Goal: Find specific page/section: Find specific page/section

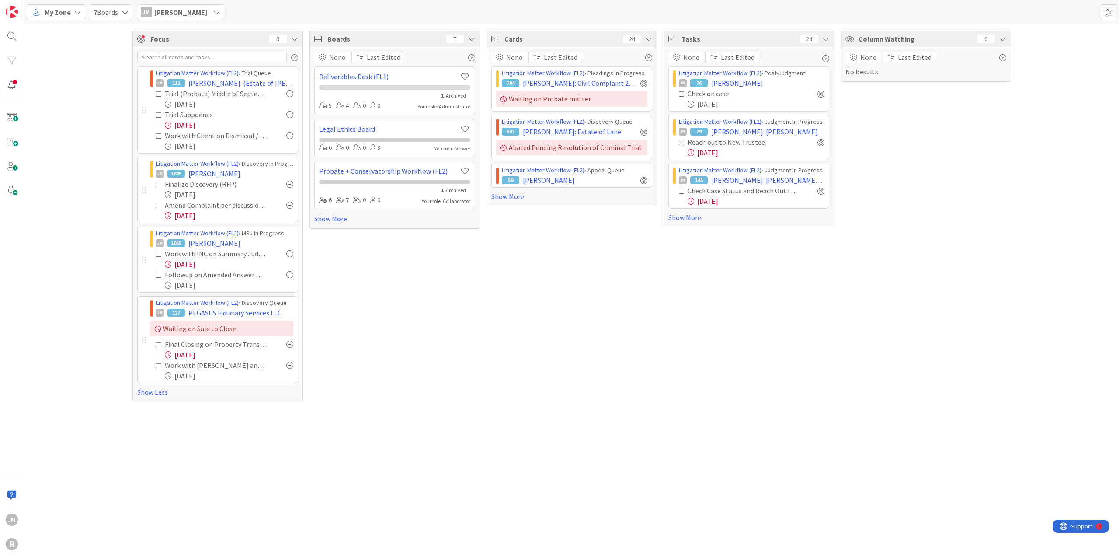
click at [70, 11] on span "My Zone" at bounding box center [58, 12] width 26 height 10
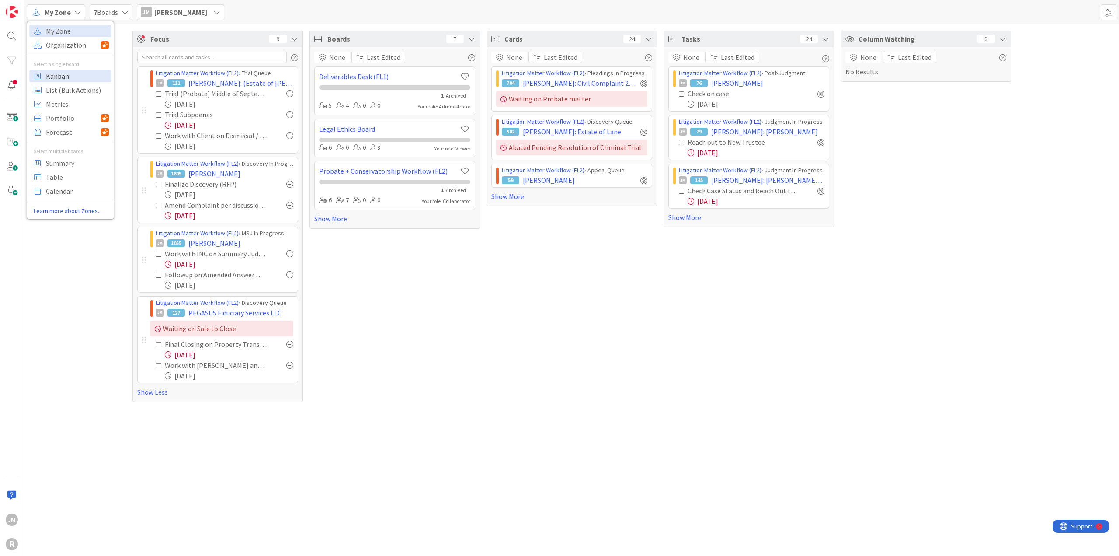
click at [59, 74] on span "Kanban" at bounding box center [77, 76] width 63 height 13
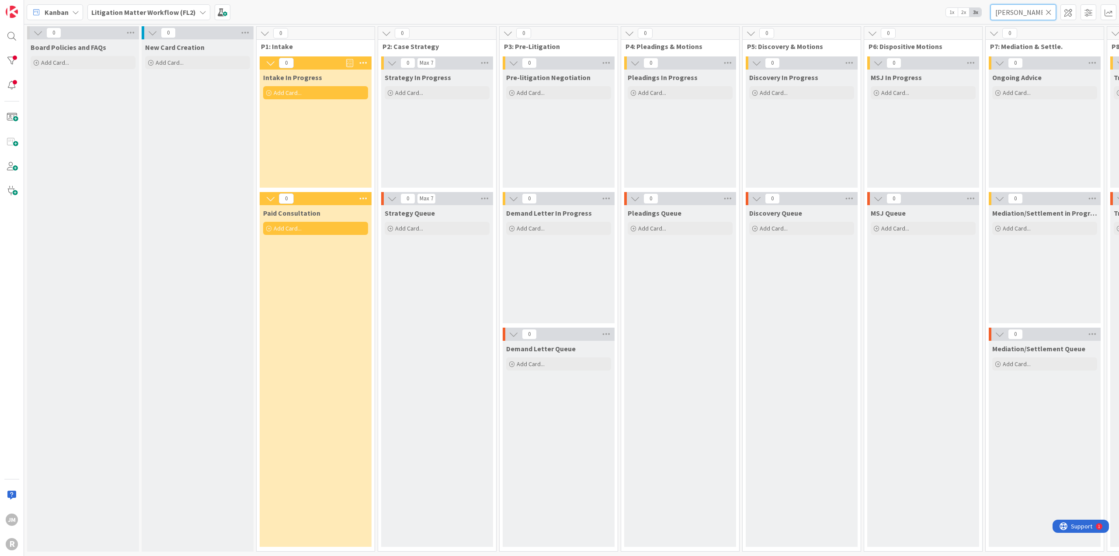
drag, startPoint x: 1019, startPoint y: 10, endPoint x: 977, endPoint y: 8, distance: 41.1
click at [977, 8] on div "Kanban Litigation Matter Workflow (FL2) 1x 2x 3x [PERSON_NAME]" at bounding box center [571, 12] width 1095 height 24
type input "[PERSON_NAME]"
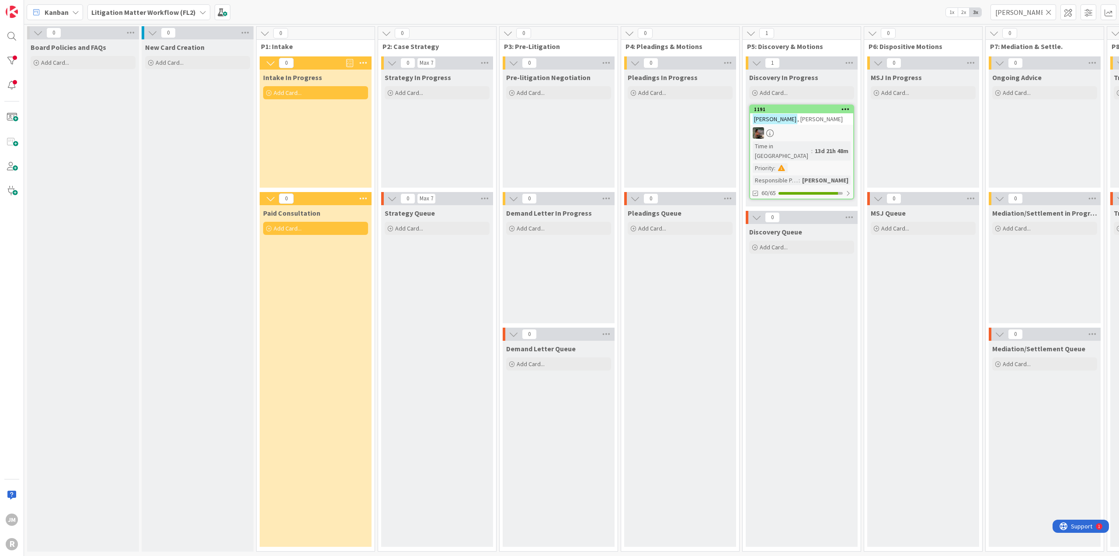
click at [828, 127] on div at bounding box center [801, 132] width 103 height 11
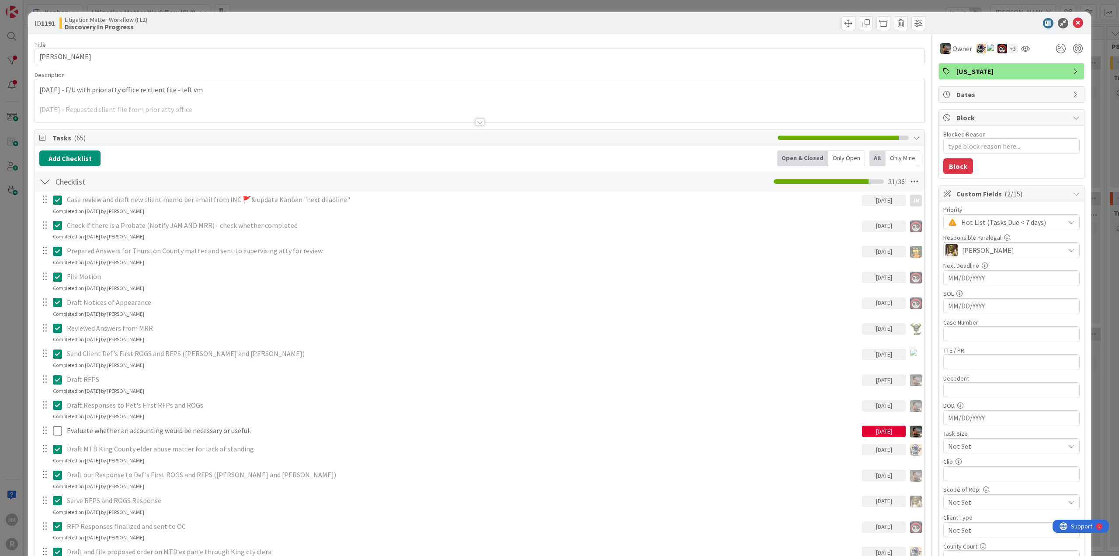
type textarea "x"
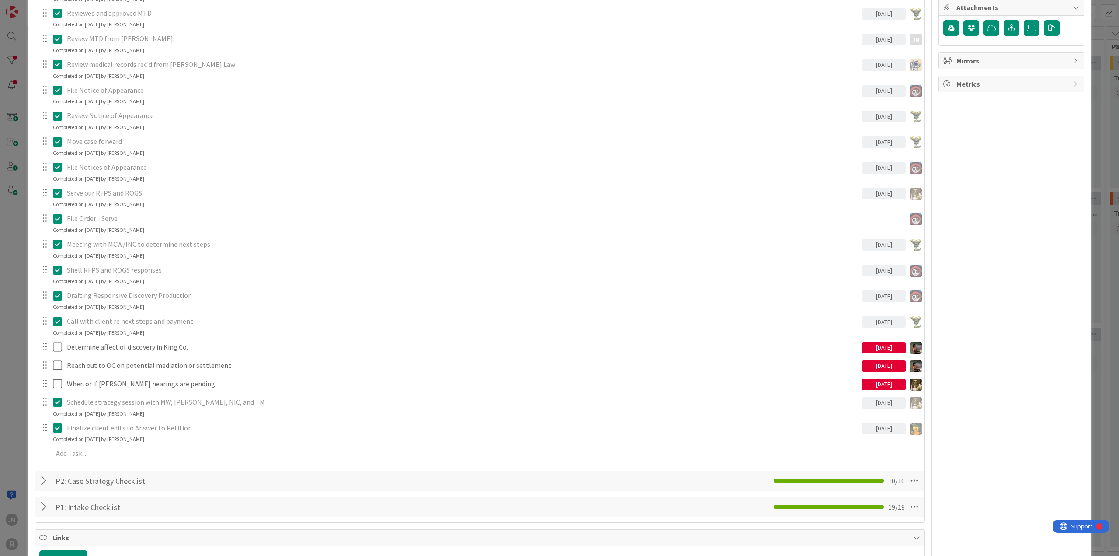
scroll to position [743, 0]
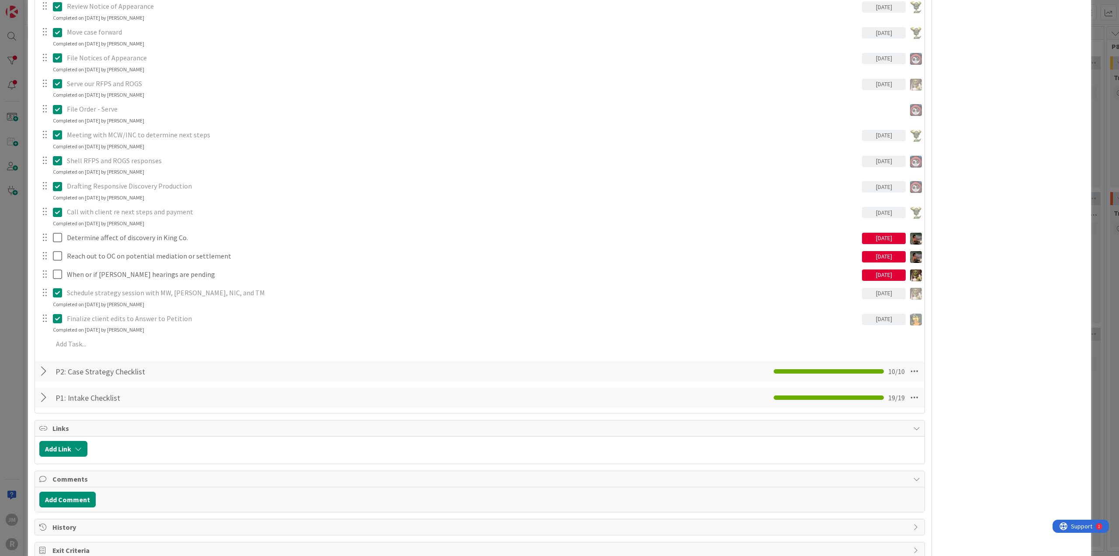
click at [19, 342] on div "ID 1191 Litigation Matter Workflow (FL2) Discovery In Progress Title 12 / 128 […" at bounding box center [559, 278] width 1119 height 556
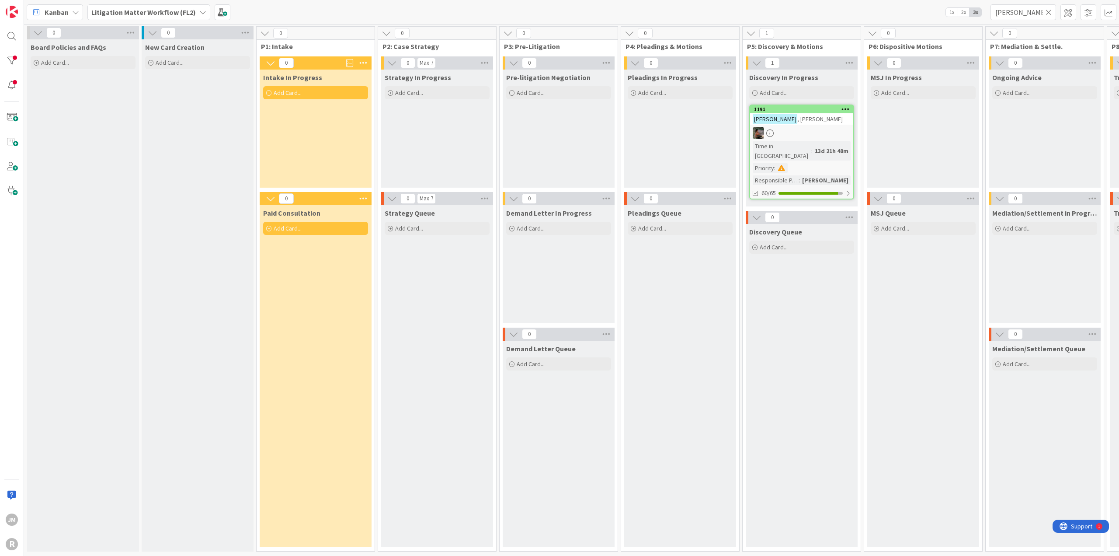
click at [76, 14] on icon at bounding box center [75, 12] width 7 height 7
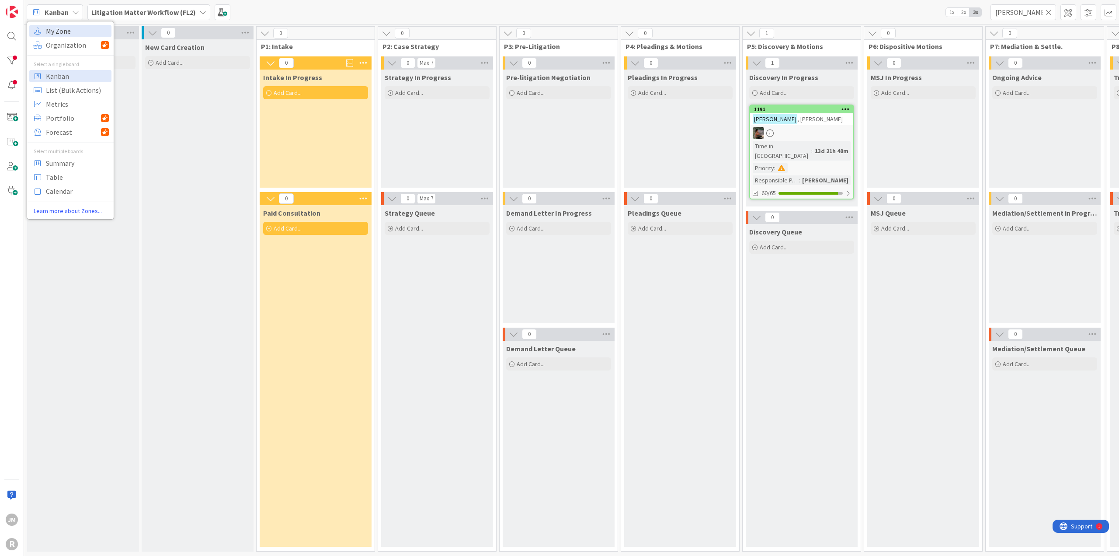
click at [65, 30] on span "My Zone" at bounding box center [77, 30] width 63 height 13
